Goal: Task Accomplishment & Management: Use online tool/utility

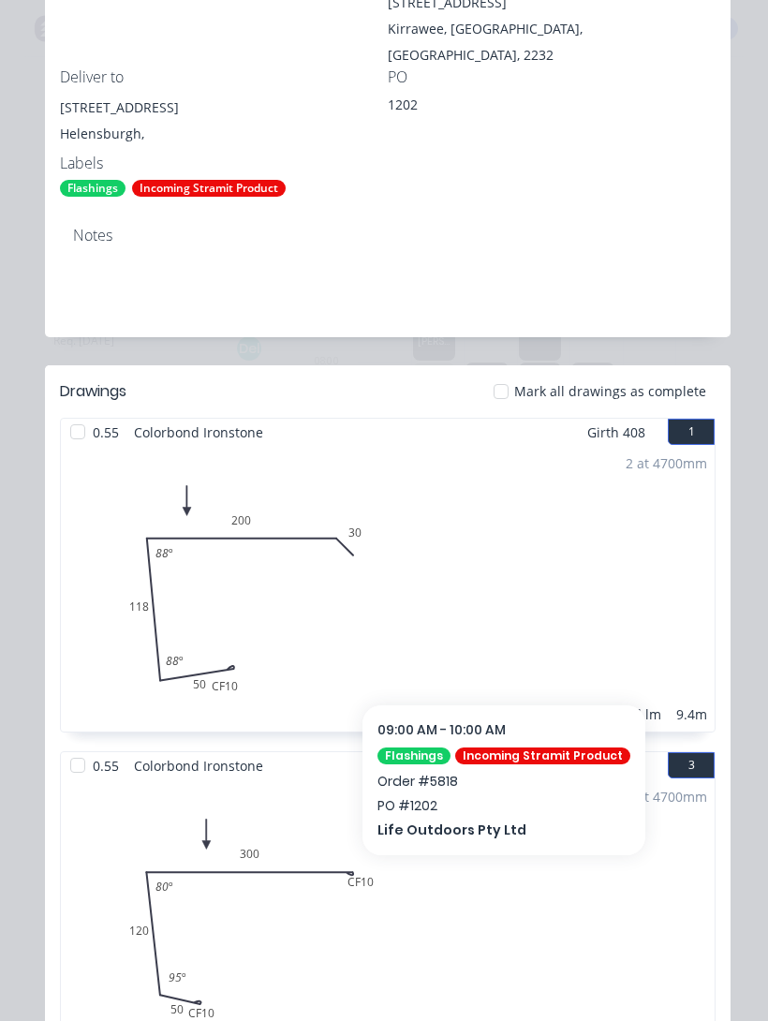
scroll to position [449, 0]
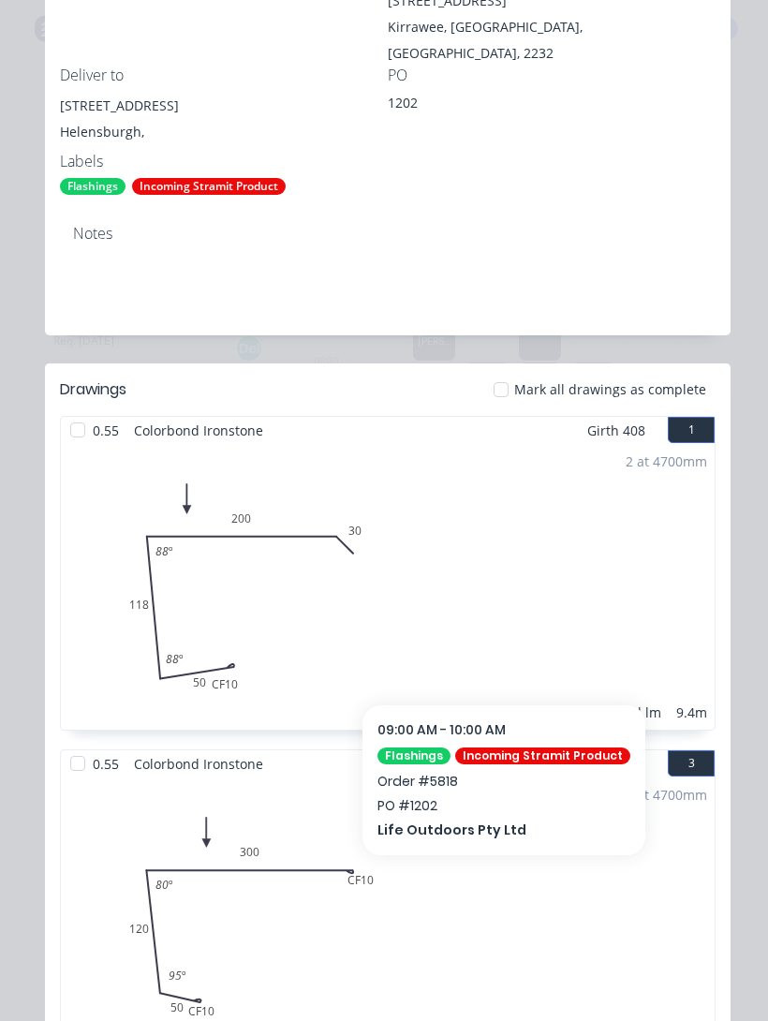
click at [66, 412] on div at bounding box center [77, 429] width 37 height 37
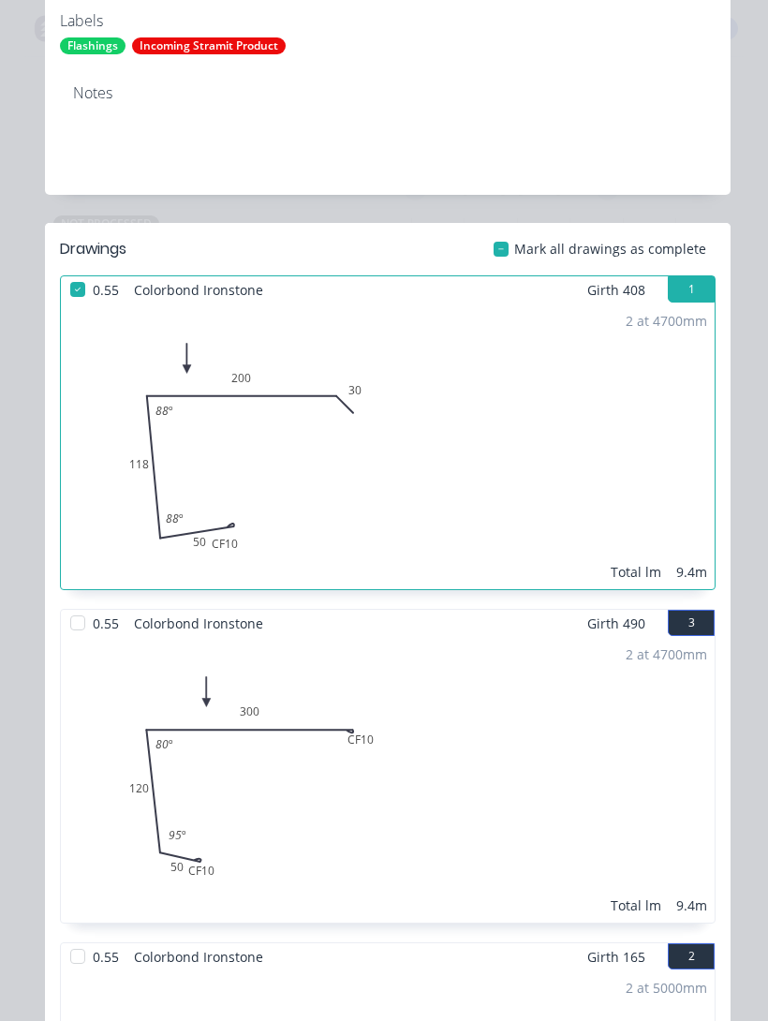
scroll to position [703, 0]
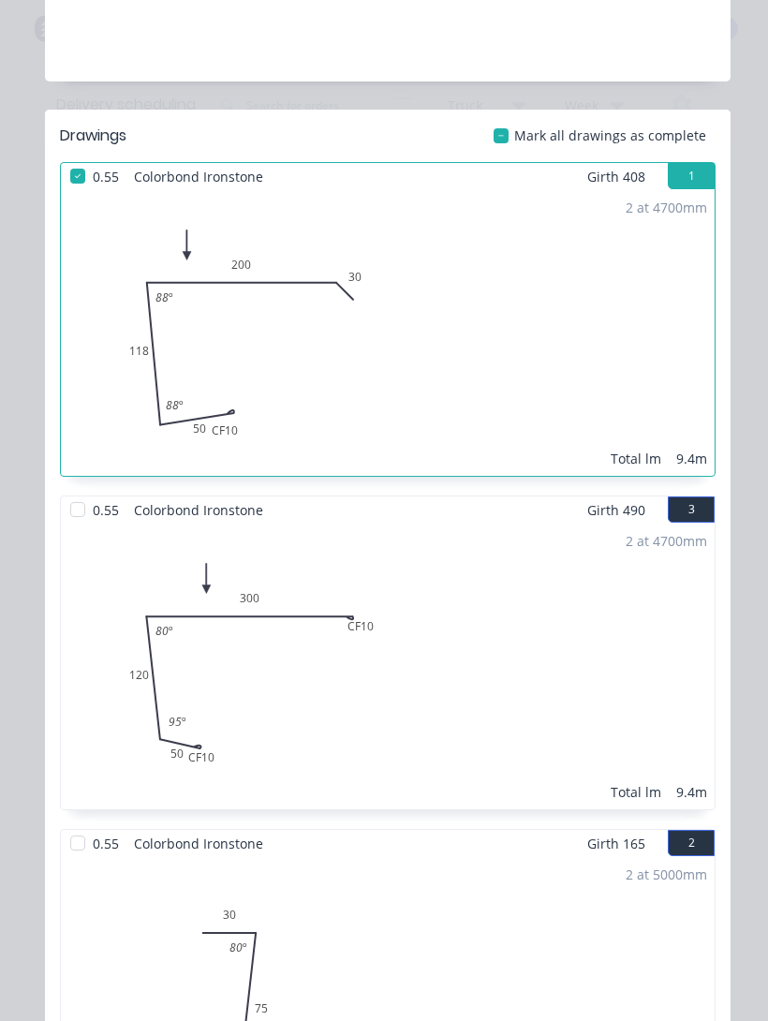
click at [65, 493] on div at bounding box center [77, 509] width 37 height 37
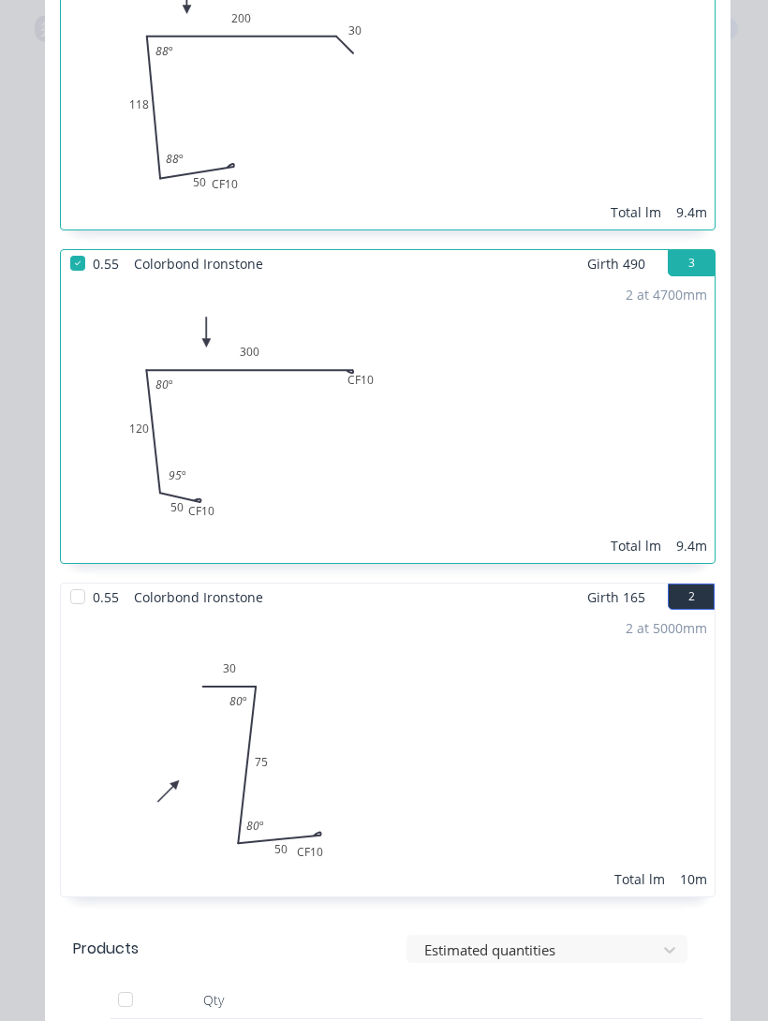
scroll to position [948, 0]
click at [65, 580] on div at bounding box center [77, 598] width 37 height 37
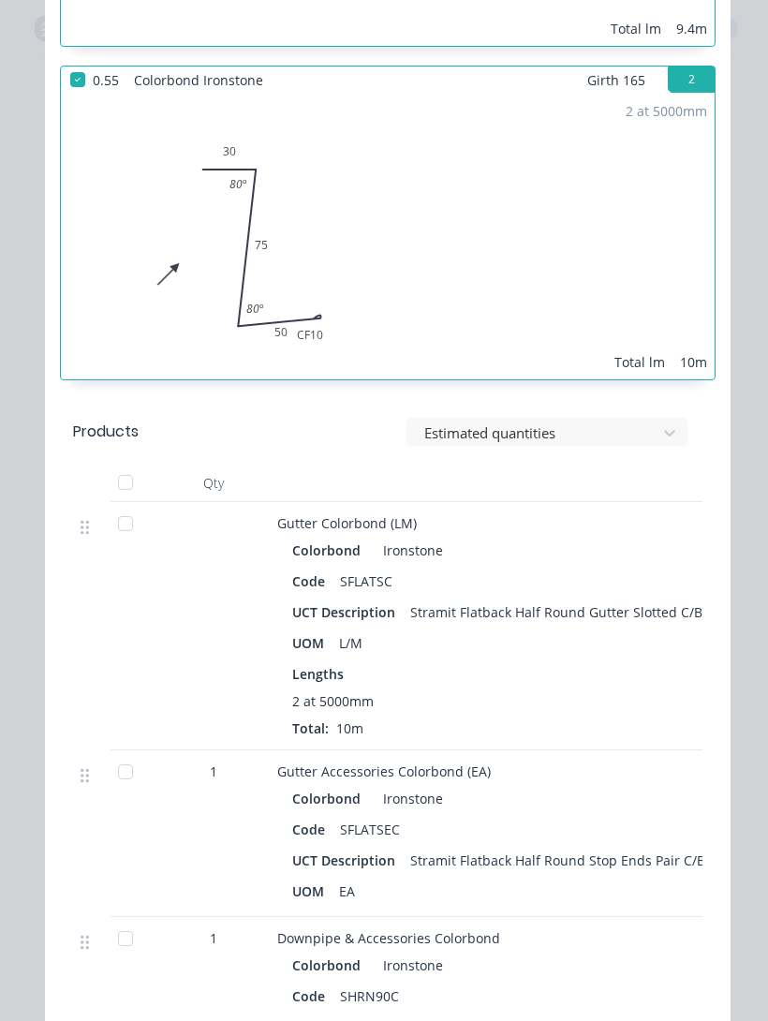
scroll to position [1471, 0]
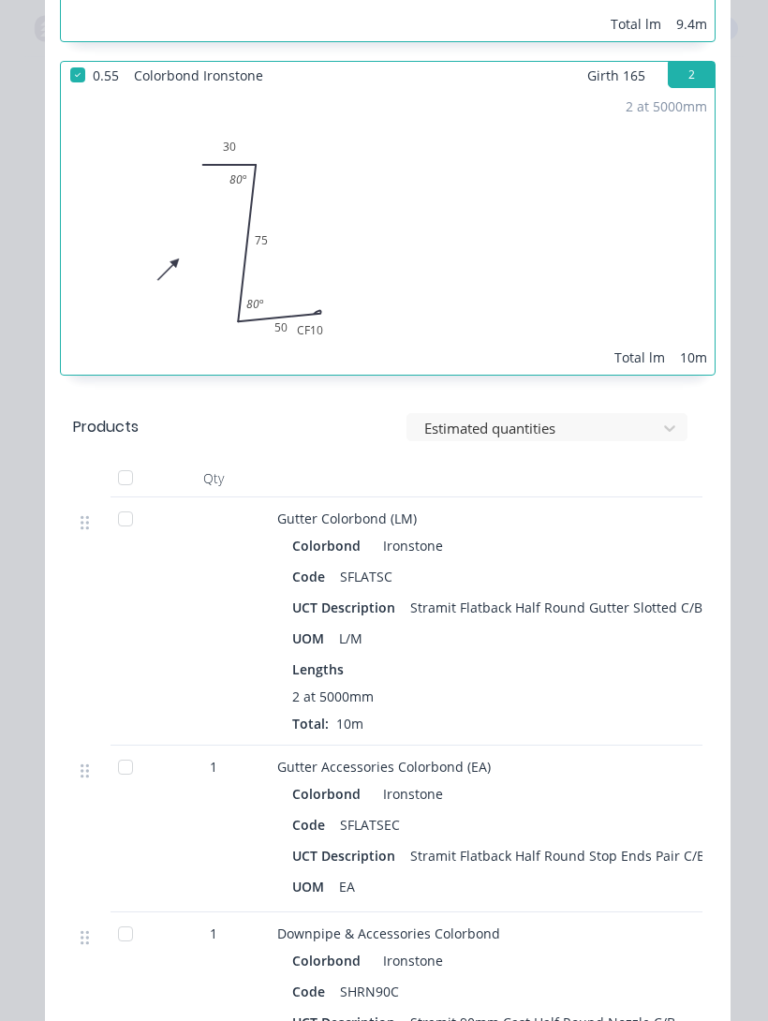
click at [115, 501] on div at bounding box center [125, 518] width 37 height 37
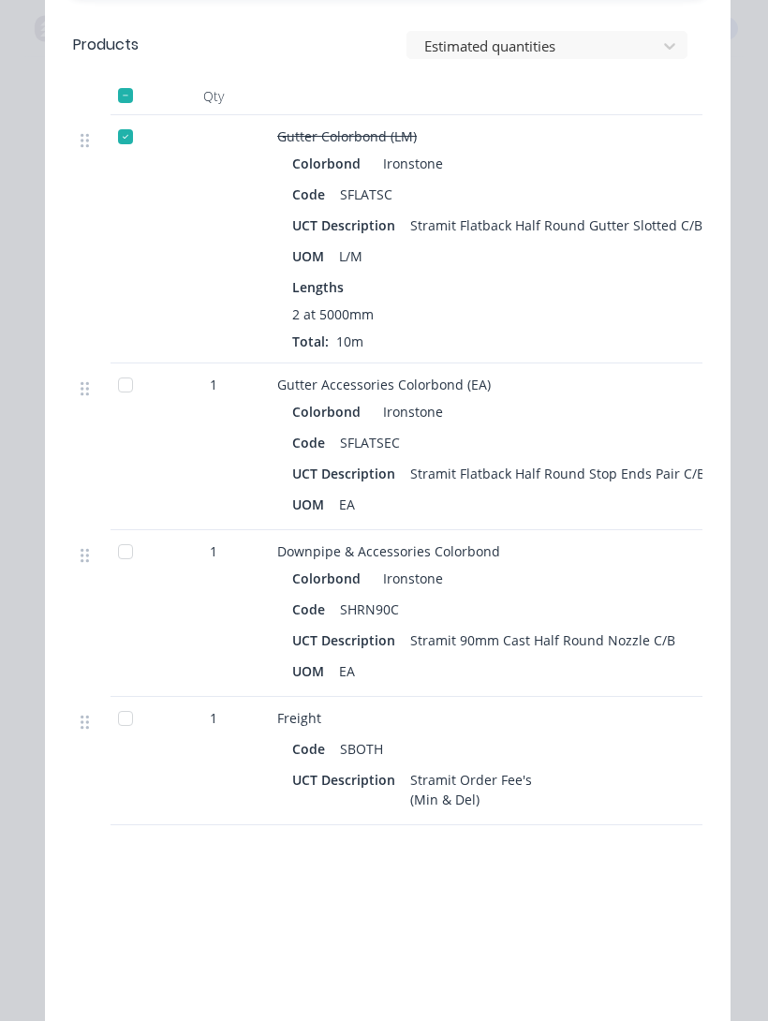
scroll to position [1851, 0]
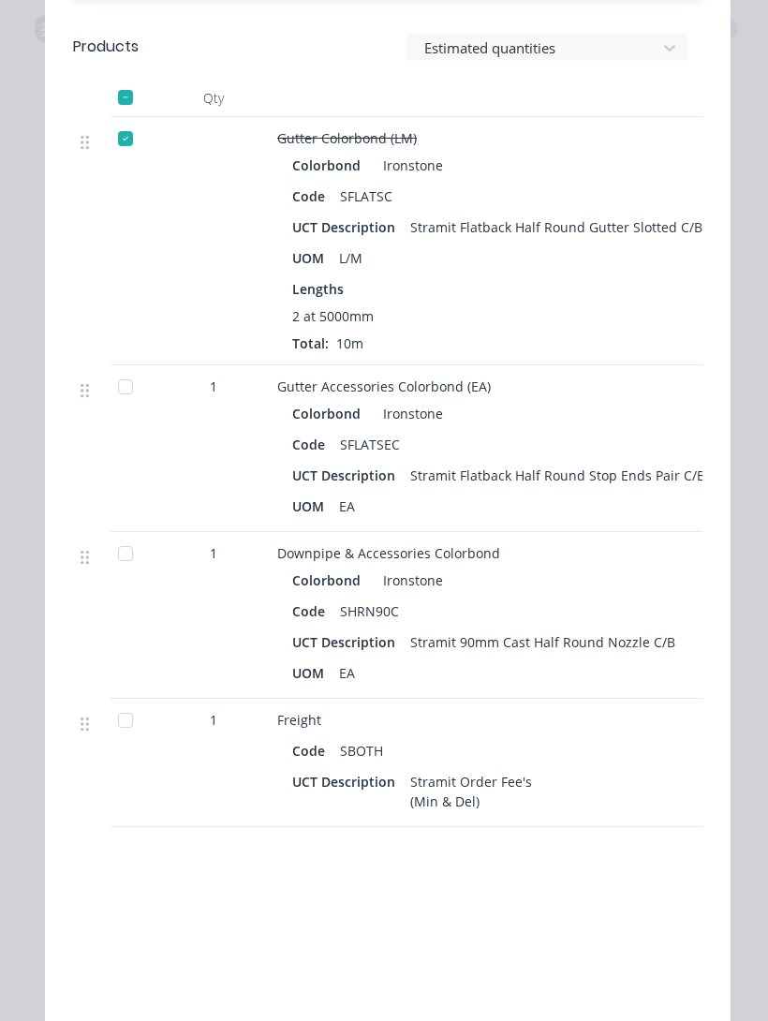
click at [125, 368] on div at bounding box center [125, 386] width 37 height 37
click at [125, 535] on div at bounding box center [125, 553] width 37 height 37
click at [124, 705] on div at bounding box center [125, 719] width 37 height 37
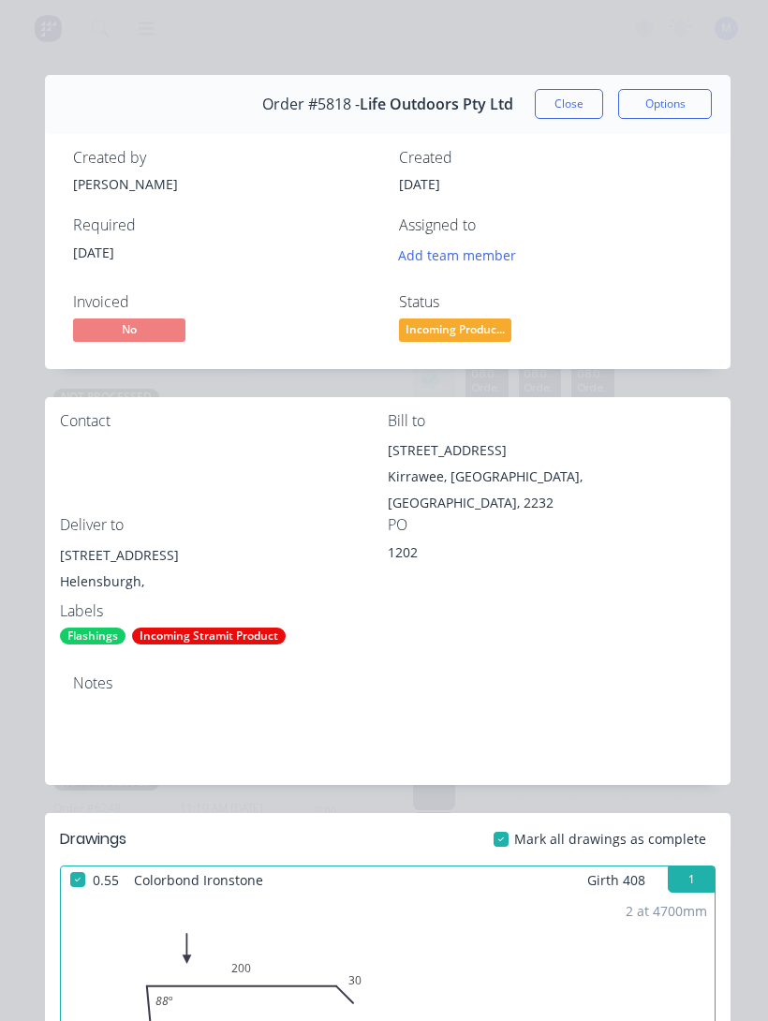
scroll to position [0, 0]
click at [562, 95] on button "Close" at bounding box center [569, 104] width 68 height 30
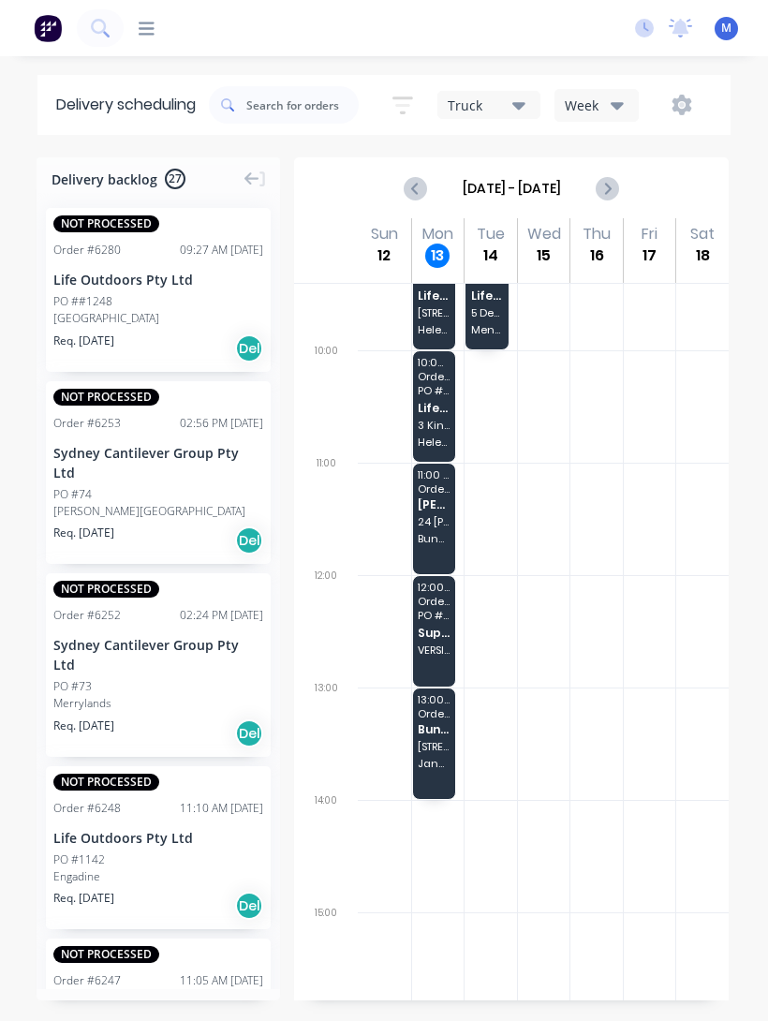
scroll to position [280, 0]
click at [434, 733] on div "13:00 - 14:00 Order # 6285 Bunchy's Roofing [STREET_ADDRESS] Jannali" at bounding box center [434, 741] width 43 height 110
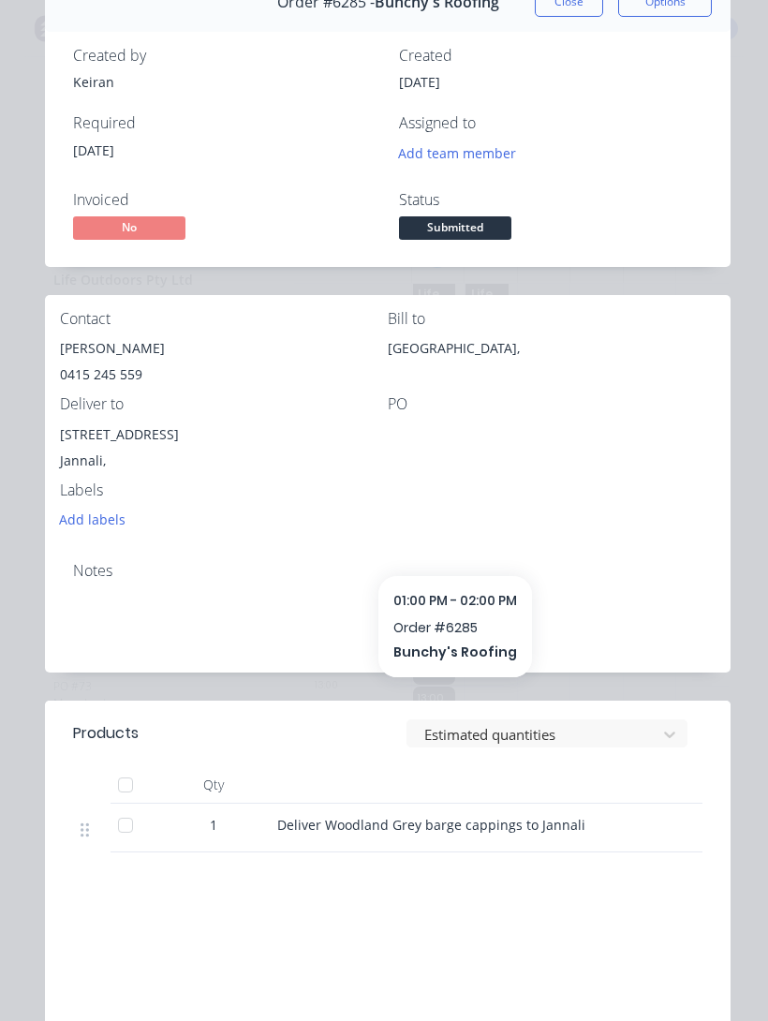
scroll to position [117, 0]
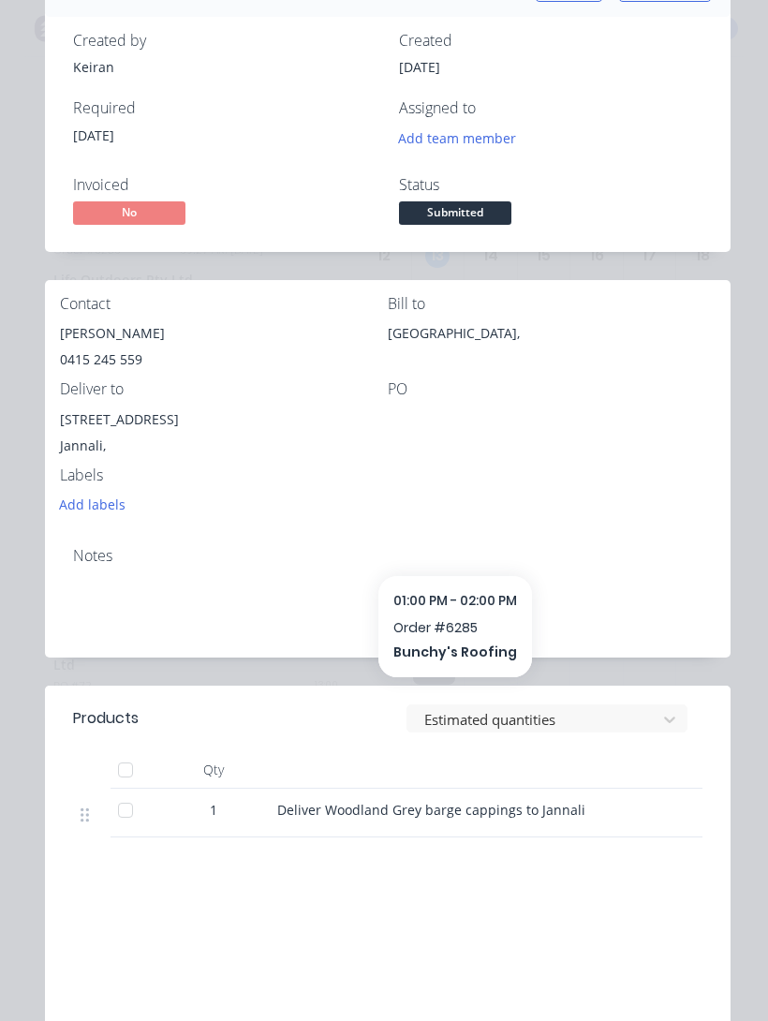
click at [121, 816] on div at bounding box center [125, 809] width 37 height 37
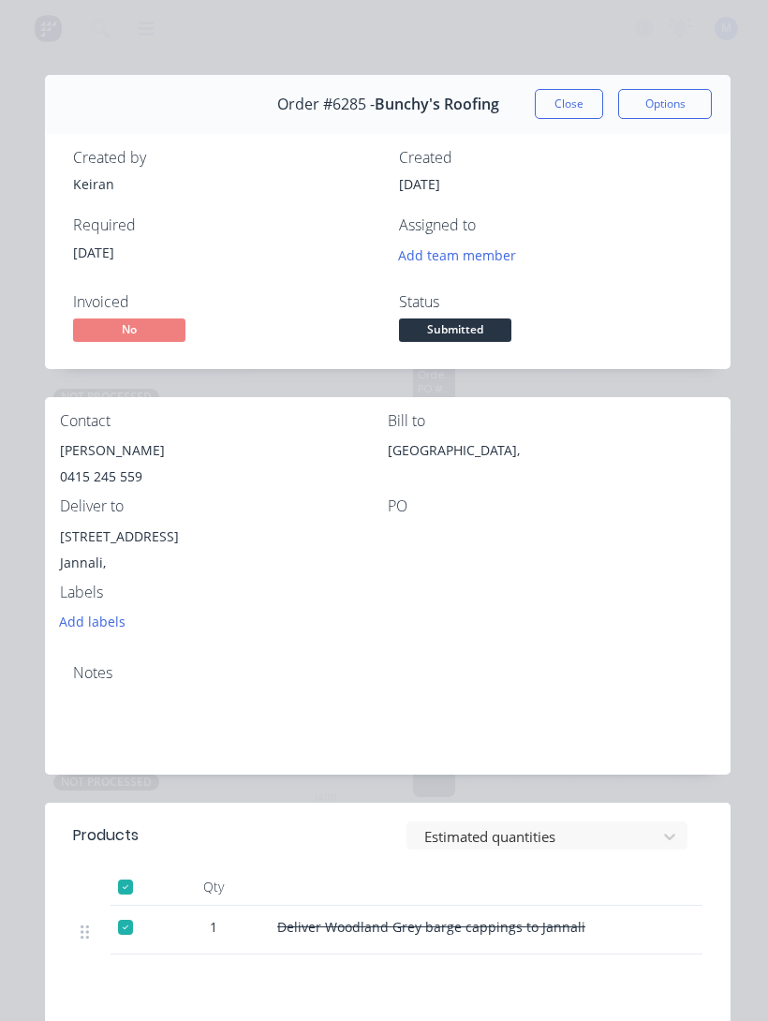
scroll to position [0, 0]
click at [552, 102] on button "Close" at bounding box center [569, 104] width 68 height 30
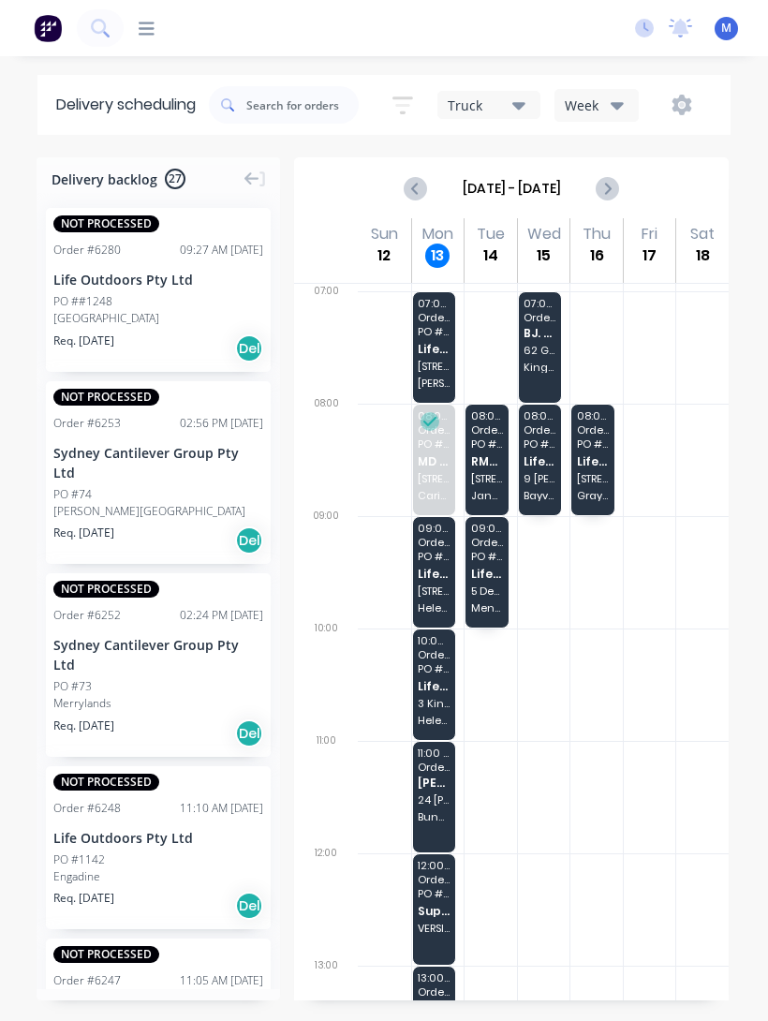
click at [430, 562] on div "09:00 - 10:00 Order # 5818 PO # 1202 Life Outdoors Pty Ltd [STREET_ADDRESS]" at bounding box center [434, 572] width 43 height 110
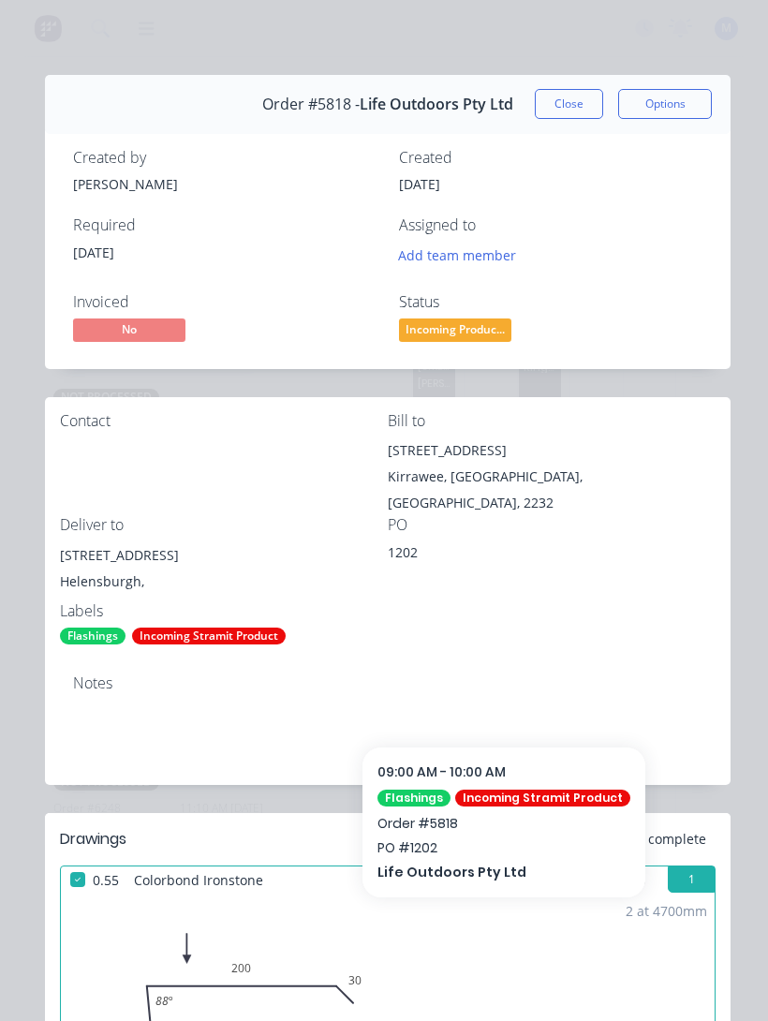
click at [566, 107] on button "Close" at bounding box center [569, 104] width 68 height 30
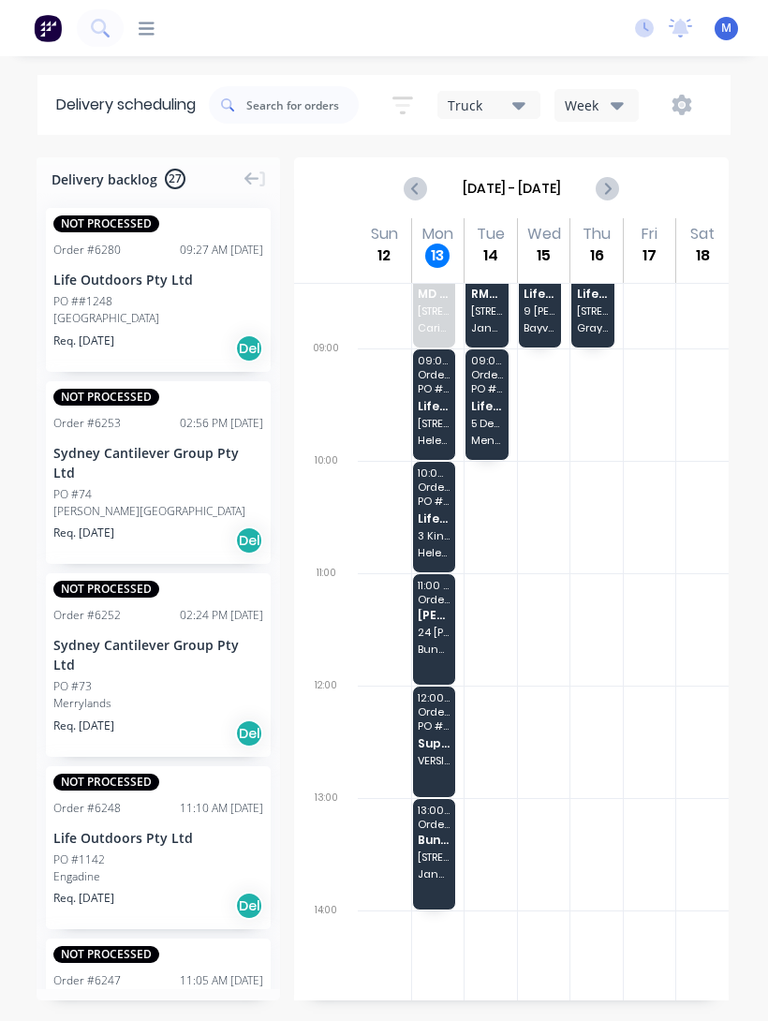
scroll to position [166, 0]
click at [429, 518] on span "Life Outdoors Pty Ltd" at bounding box center [434, 520] width 32 height 12
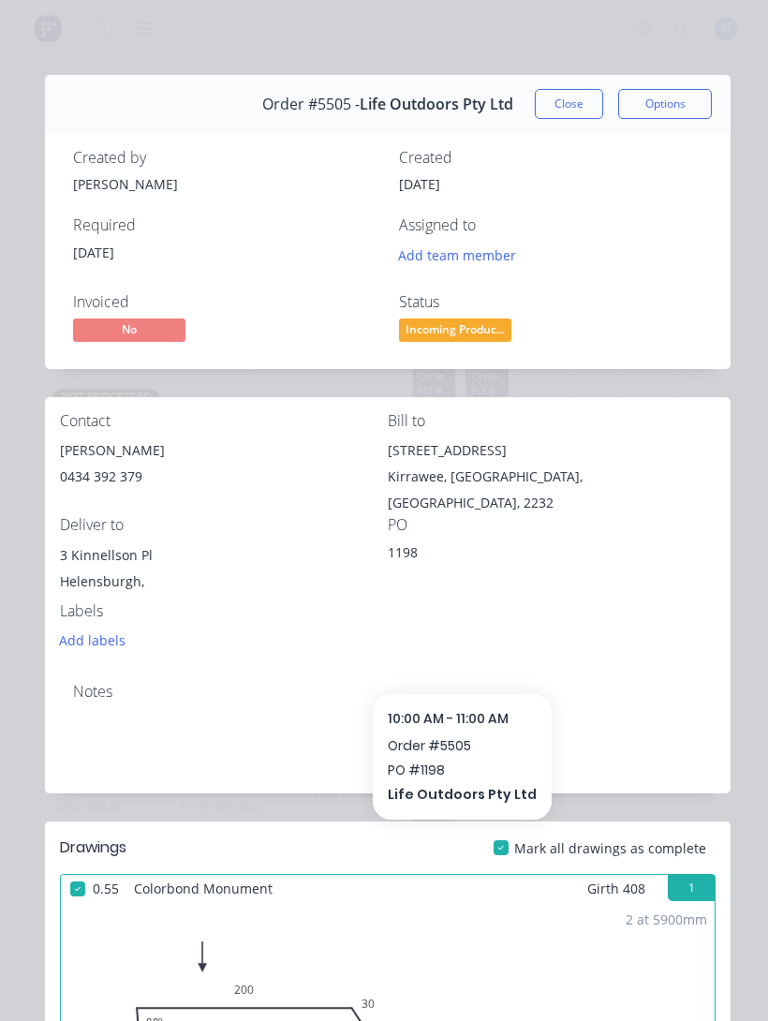
scroll to position [0, 0]
click at [569, 99] on button "Close" at bounding box center [569, 104] width 68 height 30
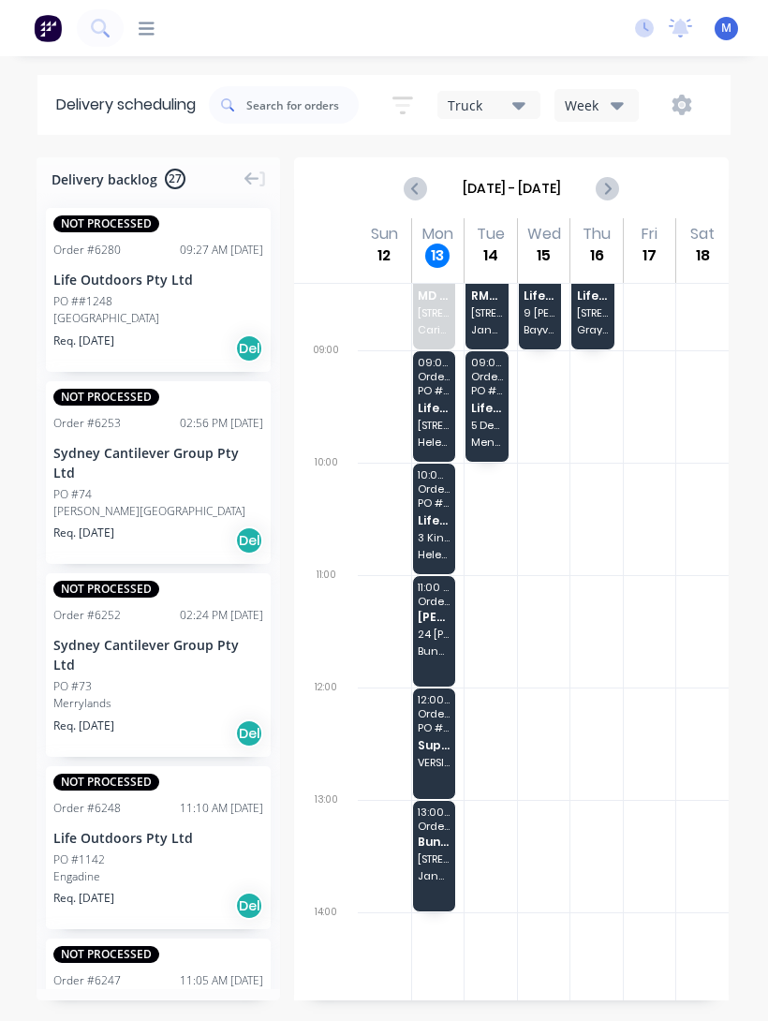
click at [436, 628] on span "24 [PERSON_NAME]" at bounding box center [434, 633] width 32 height 11
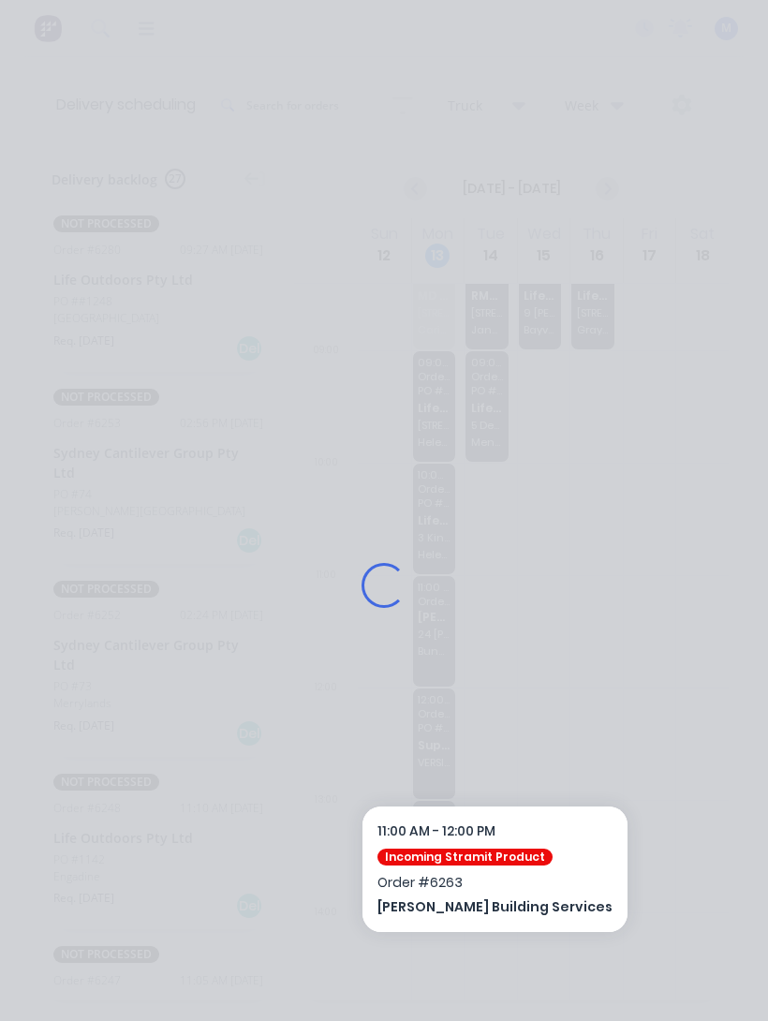
click at [428, 624] on div "Loading..." at bounding box center [384, 585] width 730 height 1021
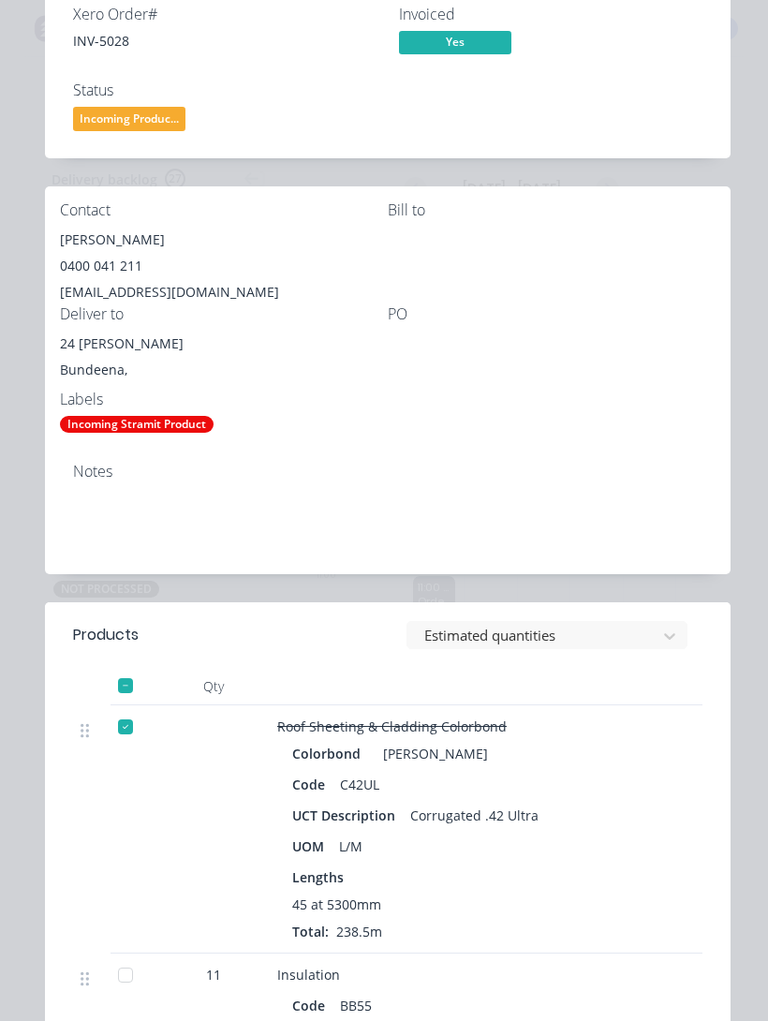
scroll to position [286, 0]
